Goal: Transaction & Acquisition: Purchase product/service

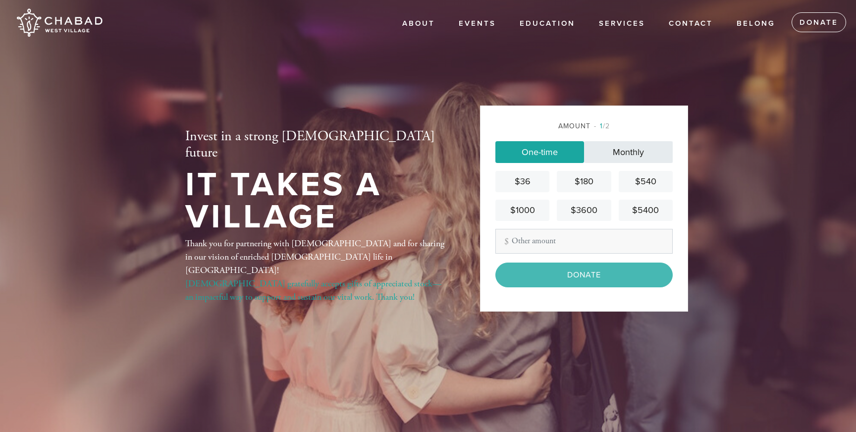
click at [629, 151] on link "Monthly" at bounding box center [628, 152] width 89 height 22
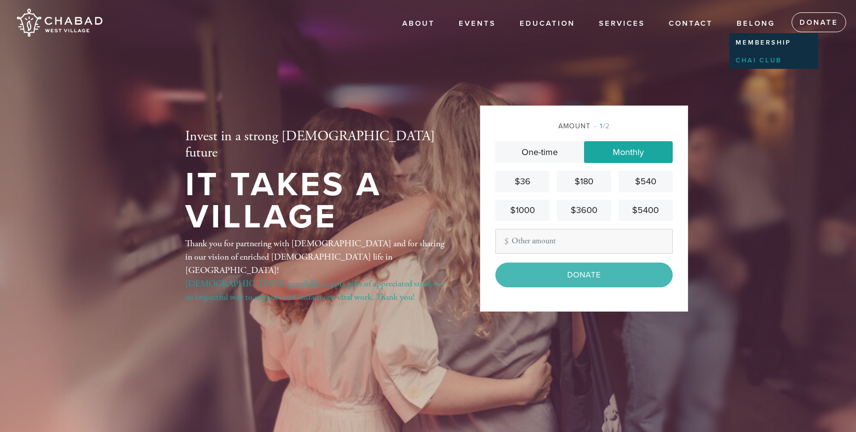
click at [744, 59] on link "Chai Club" at bounding box center [771, 61] width 85 height 16
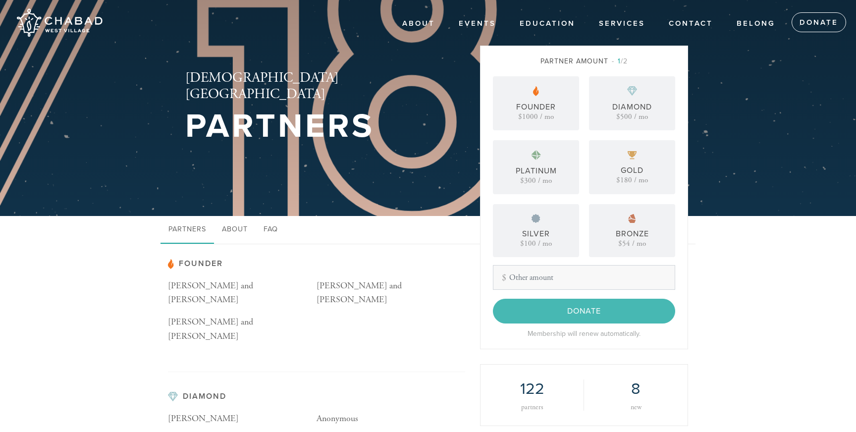
scroll to position [28, 0]
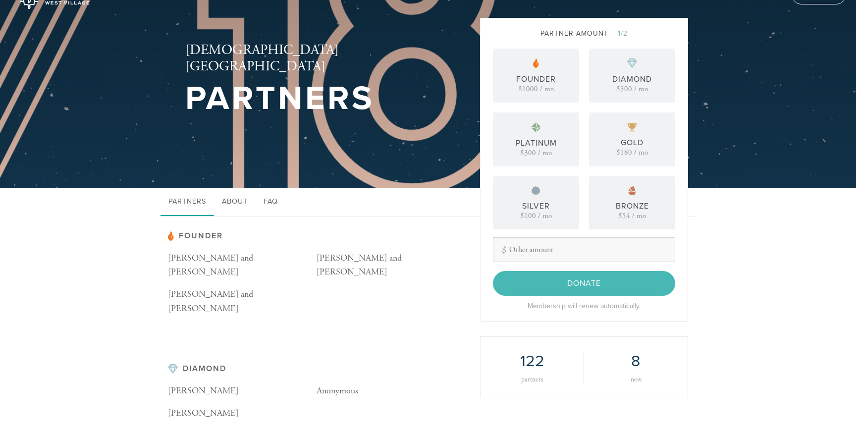
click at [565, 253] on input "Other Amount" at bounding box center [584, 249] width 182 height 25
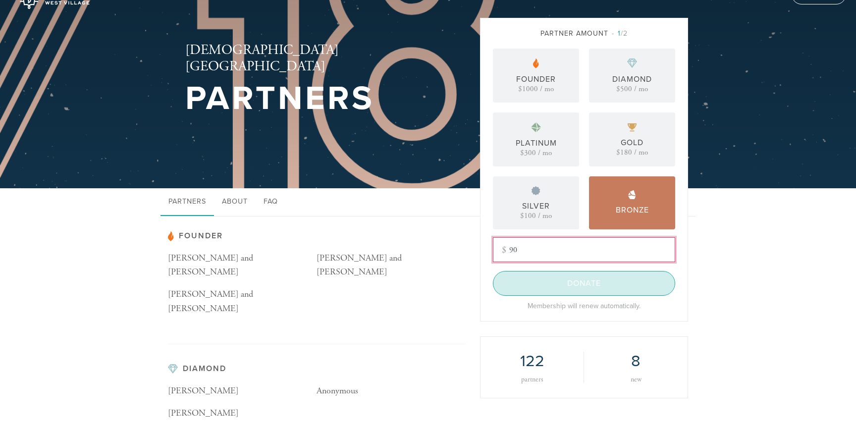
type input "90"
click at [572, 284] on input "Donate" at bounding box center [584, 283] width 182 height 25
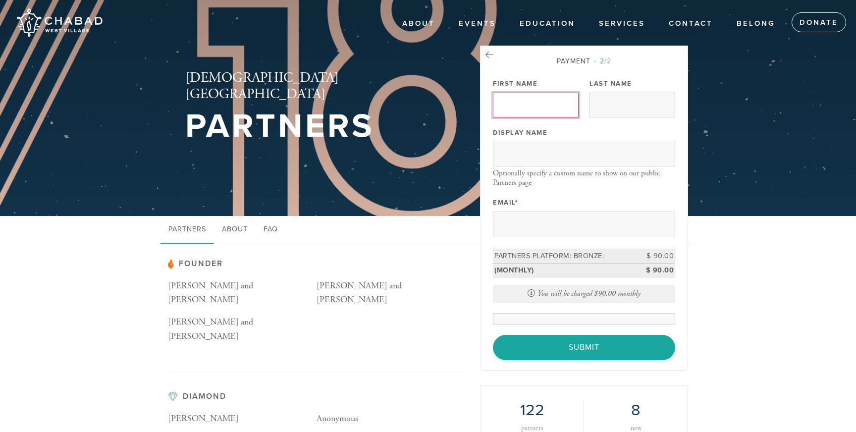
click at [537, 98] on input "First Name" at bounding box center [536, 105] width 86 height 25
type input "Shahar"
type input "Zimmerman"
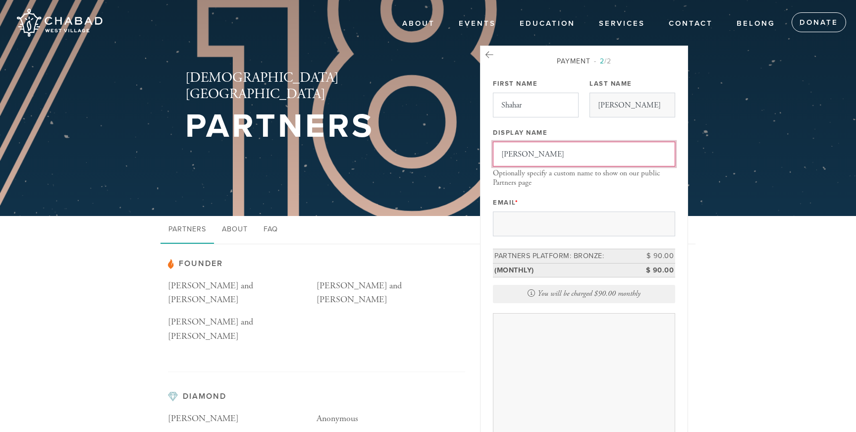
type input "[PERSON_NAME]"
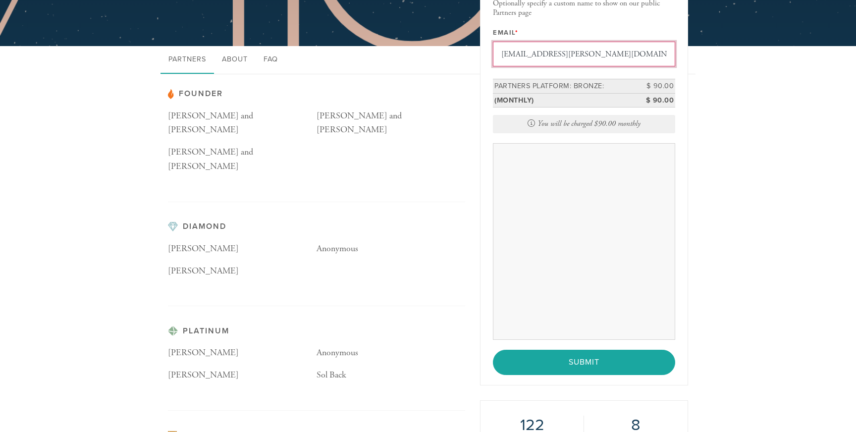
scroll to position [193, 0]
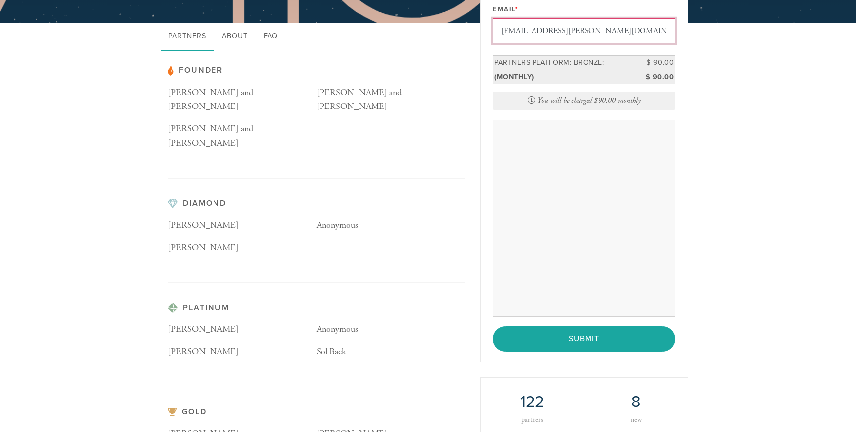
type input "shahar.zimmerman.usa@gmail.com"
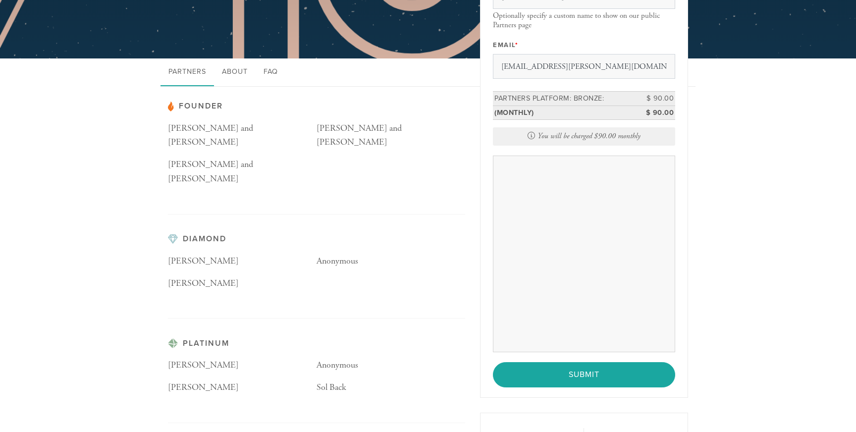
scroll to position [155, 0]
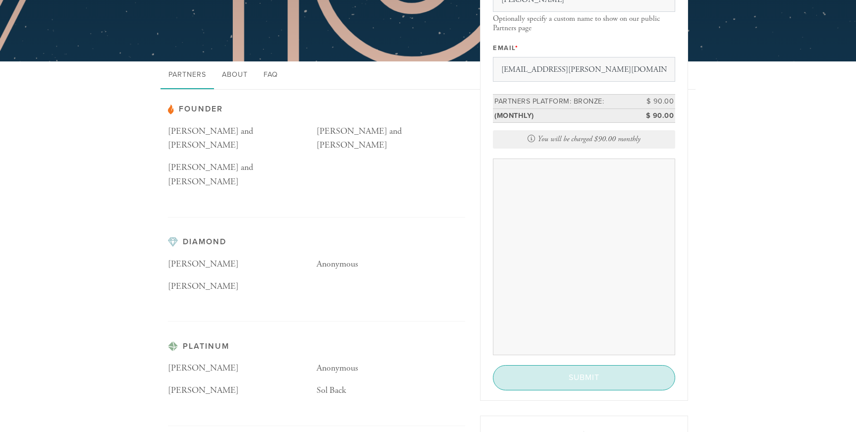
click at [631, 377] on input "Submit" at bounding box center [584, 377] width 182 height 25
